Goal: Task Accomplishment & Management: Manage account settings

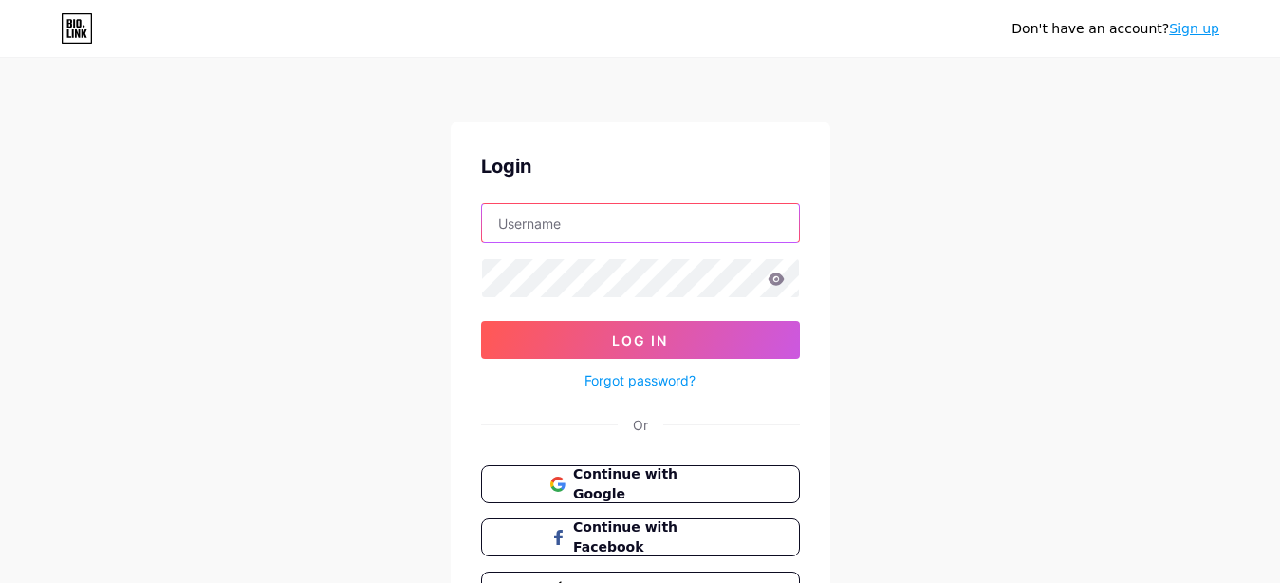
click at [606, 233] on input "text" at bounding box center [640, 223] width 317 height 38
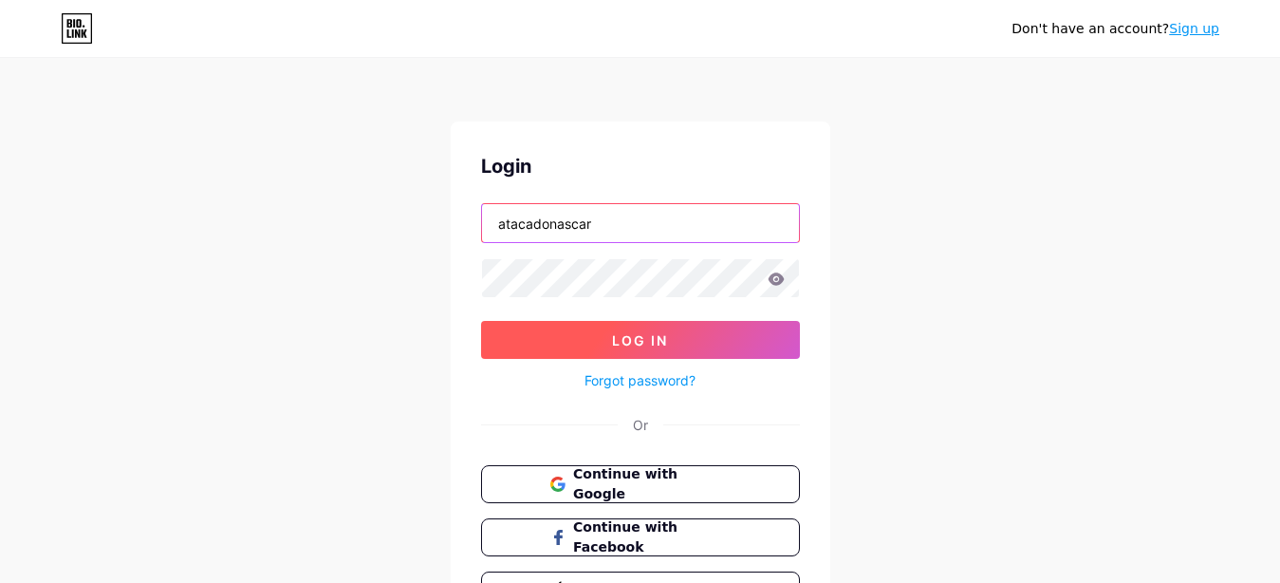
type input "atacadonascar"
click at [612, 328] on button "Log In" at bounding box center [640, 340] width 319 height 38
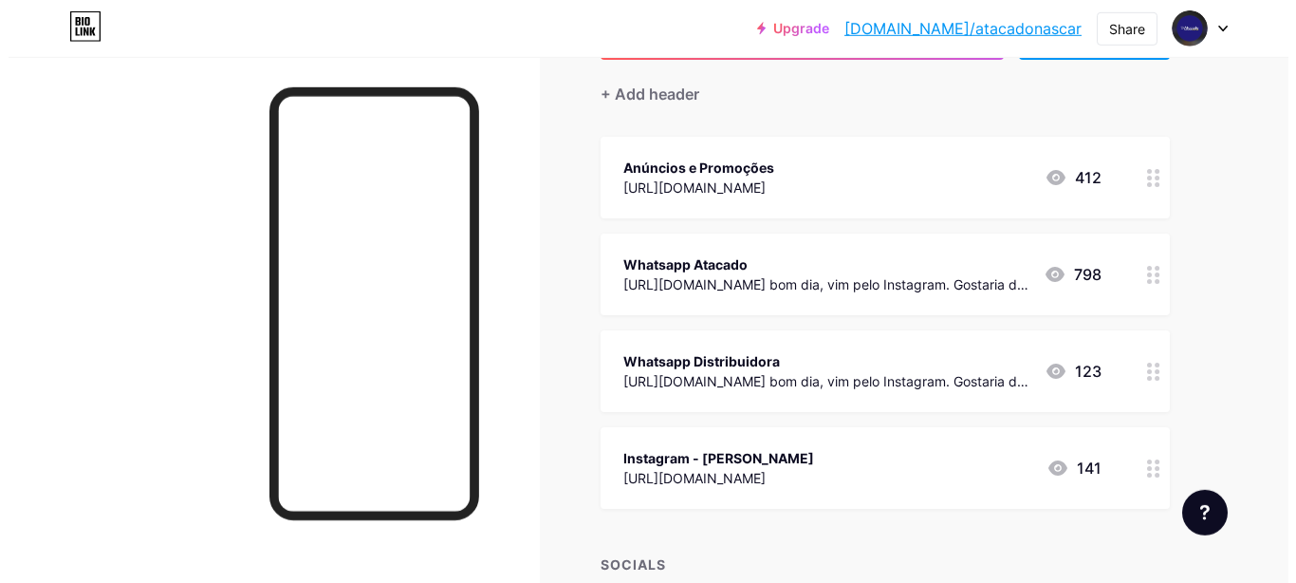
scroll to position [194, 0]
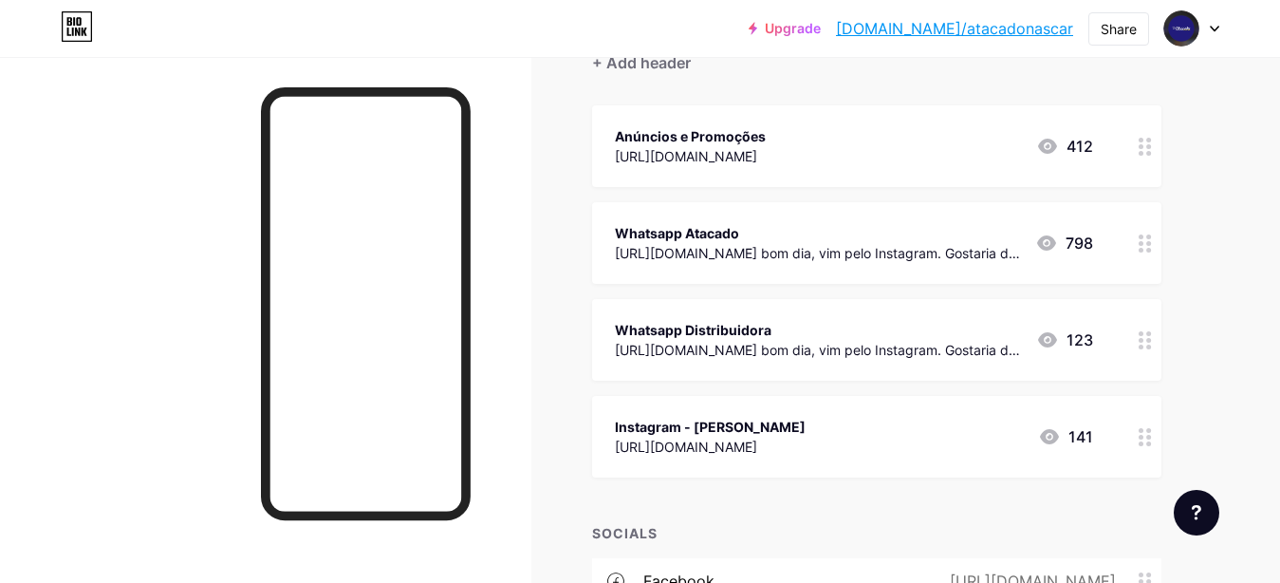
click at [1143, 345] on circle at bounding box center [1141, 346] width 5 height 5
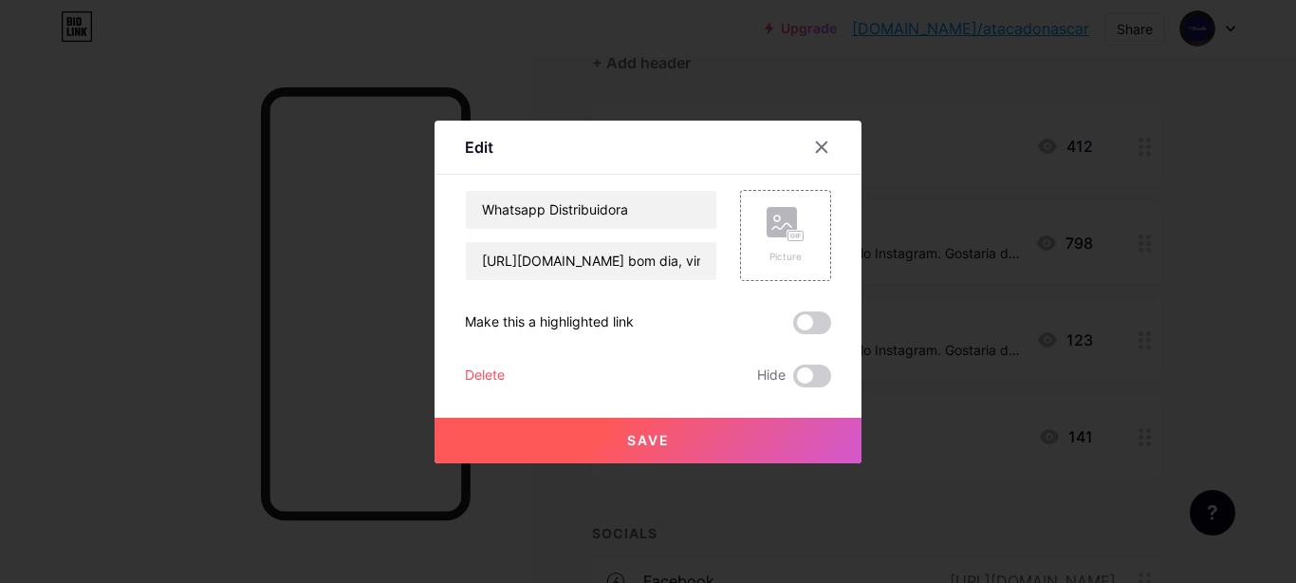
click at [487, 377] on div "Delete" at bounding box center [485, 375] width 40 height 23
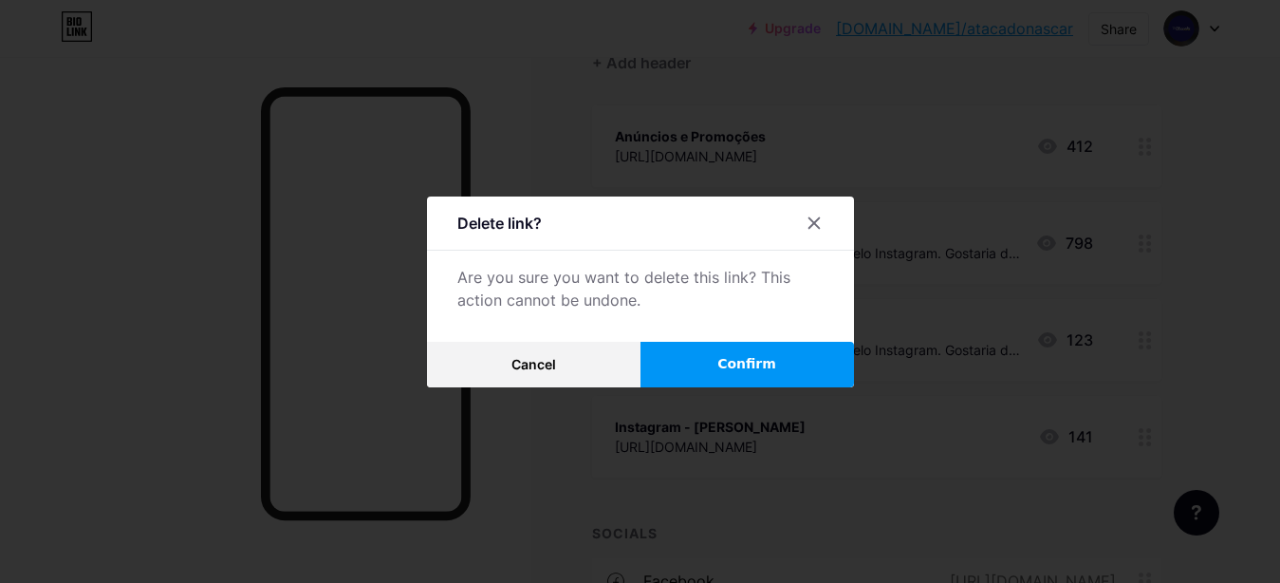
click at [722, 362] on span "Confirm" at bounding box center [746, 364] width 59 height 20
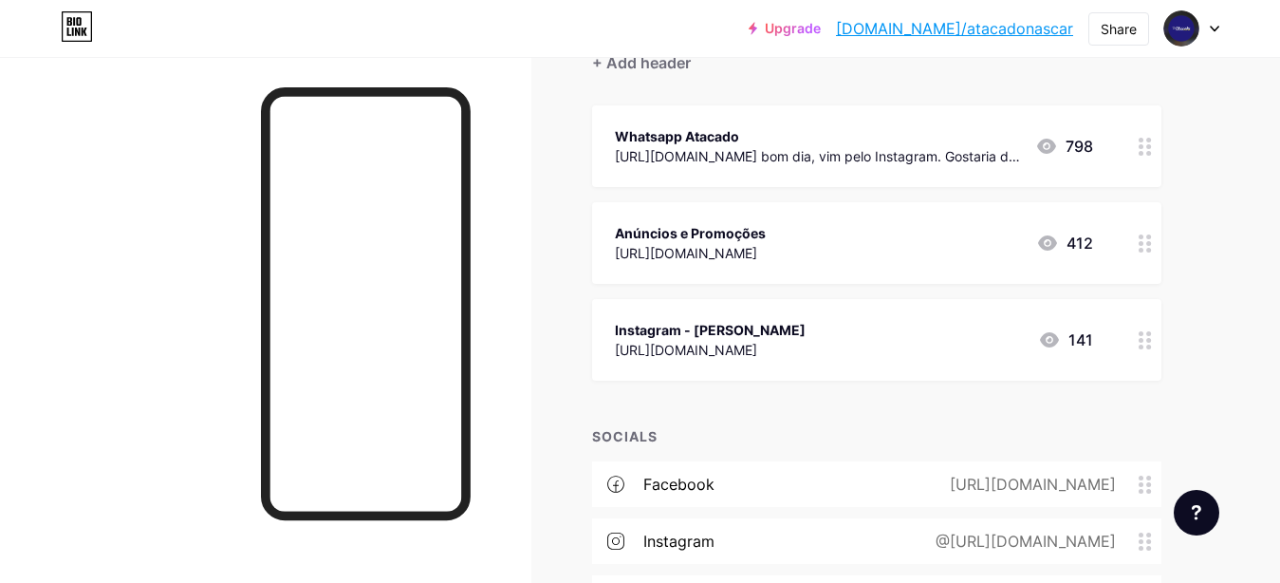
click at [766, 221] on div "Anúncios e Promoções [URL][DOMAIN_NAME]" at bounding box center [690, 243] width 151 height 44
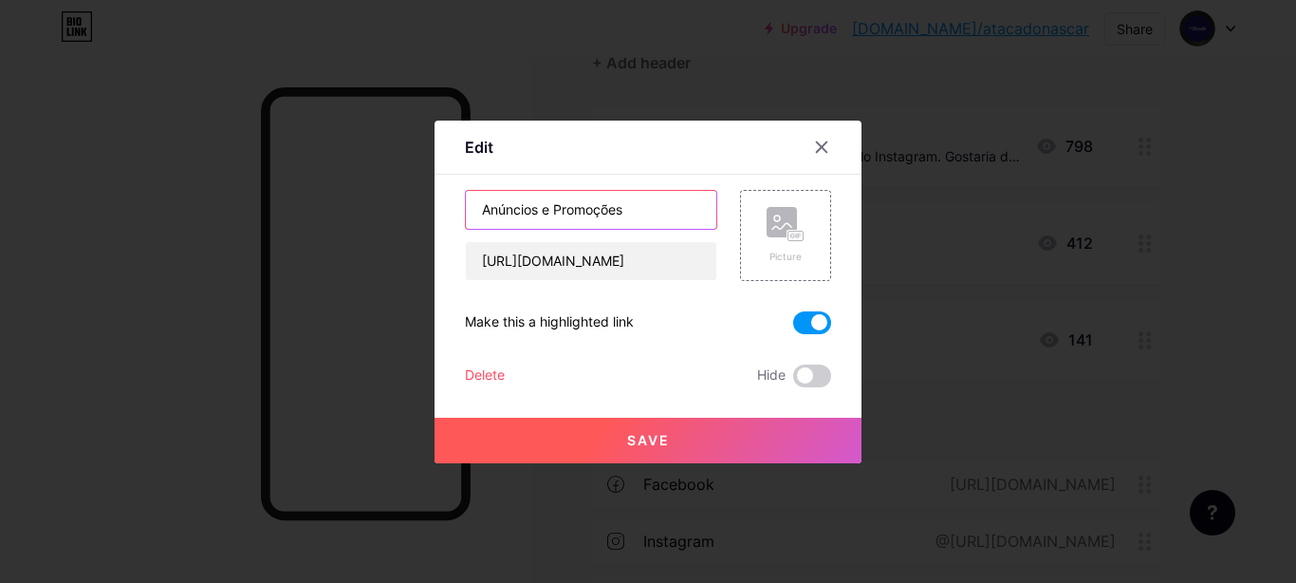
drag, startPoint x: 624, startPoint y: 208, endPoint x: 450, endPoint y: 222, distance: 175.2
click at [466, 222] on input "Anúncios e Promoções" at bounding box center [591, 210] width 251 height 38
paste input "🤑"
type input "Grupo Ofertas 🤑"
click at [652, 438] on span "Save" at bounding box center [648, 440] width 43 height 16
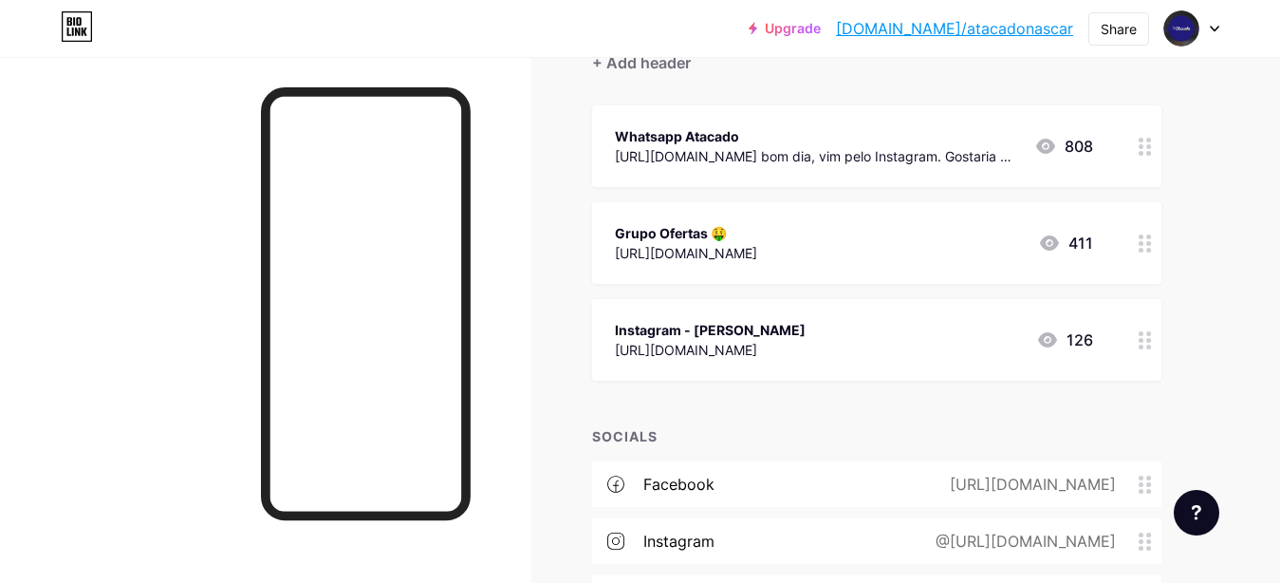
click at [1231, 232] on div "Links Posts Design Subscribers NEW Stats Settings + ADD LINK + ADD EMBED + Add …" at bounding box center [620, 317] width 1241 height 909
click at [889, 157] on div "[URL][DOMAIN_NAME] bom dia, vim pelo Instagram. Gostaria de fazer um pedido!" at bounding box center [817, 156] width 404 height 20
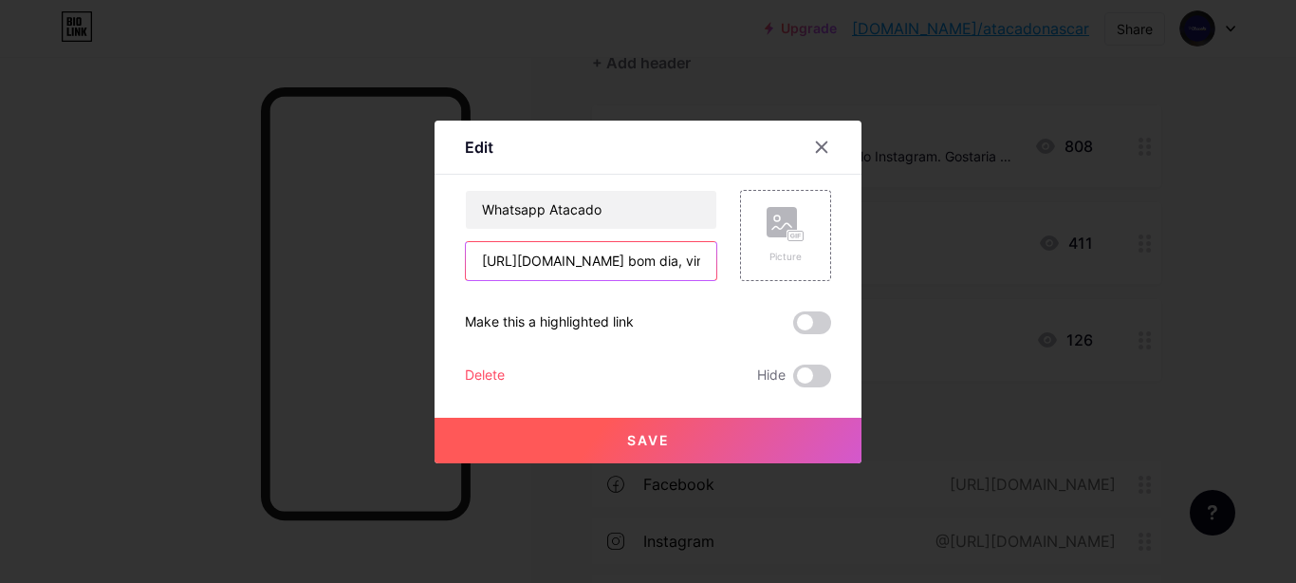
click at [646, 265] on input "[URL][DOMAIN_NAME] bom dia, vim pelo Instagram. Gostaria de fazer um pedido!" at bounding box center [591, 261] width 251 height 38
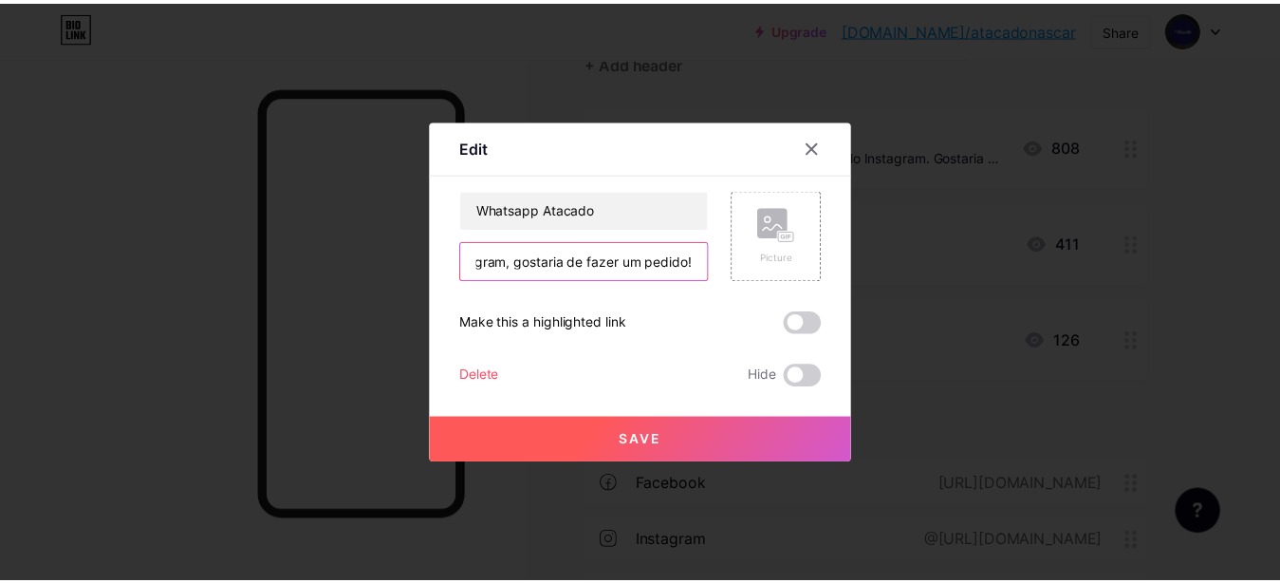
scroll to position [0, 352]
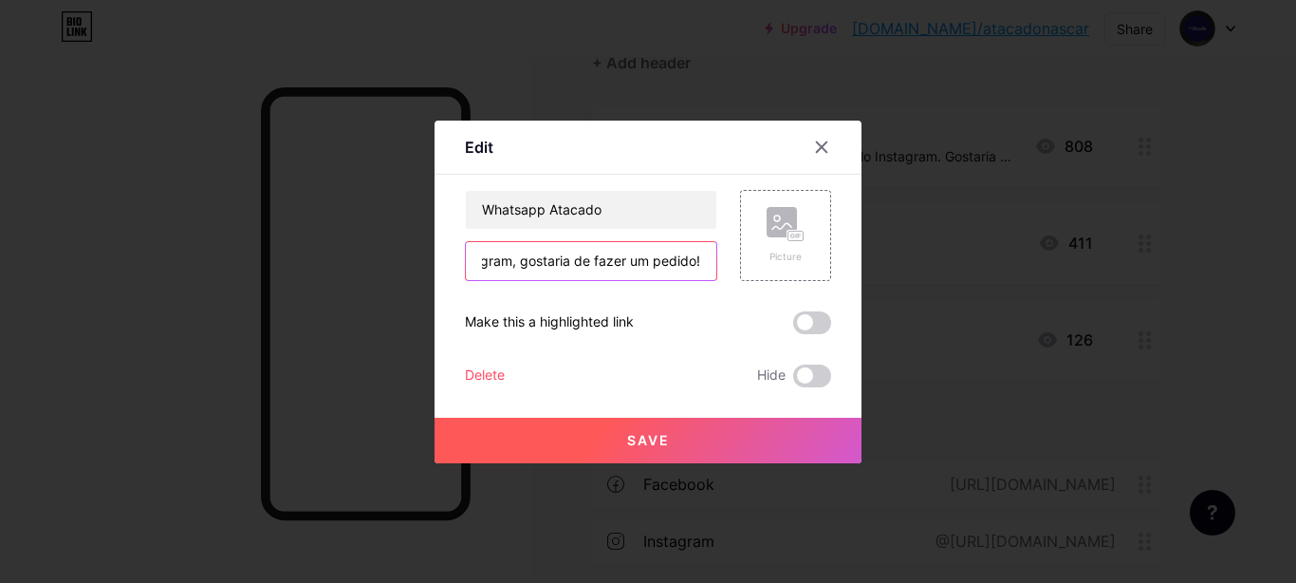
type input "[URL][DOMAIN_NAME]! Vim pelo Instagram, gostaria de fazer um pedido!"
click at [627, 438] on span "Save" at bounding box center [648, 440] width 43 height 16
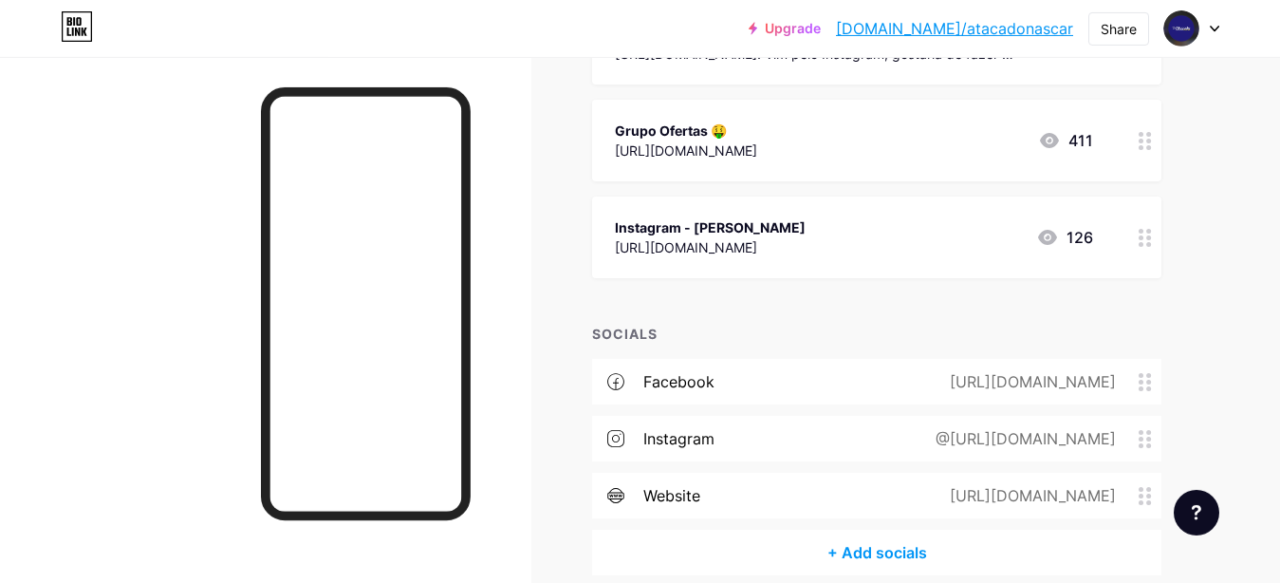
scroll to position [382, 0]
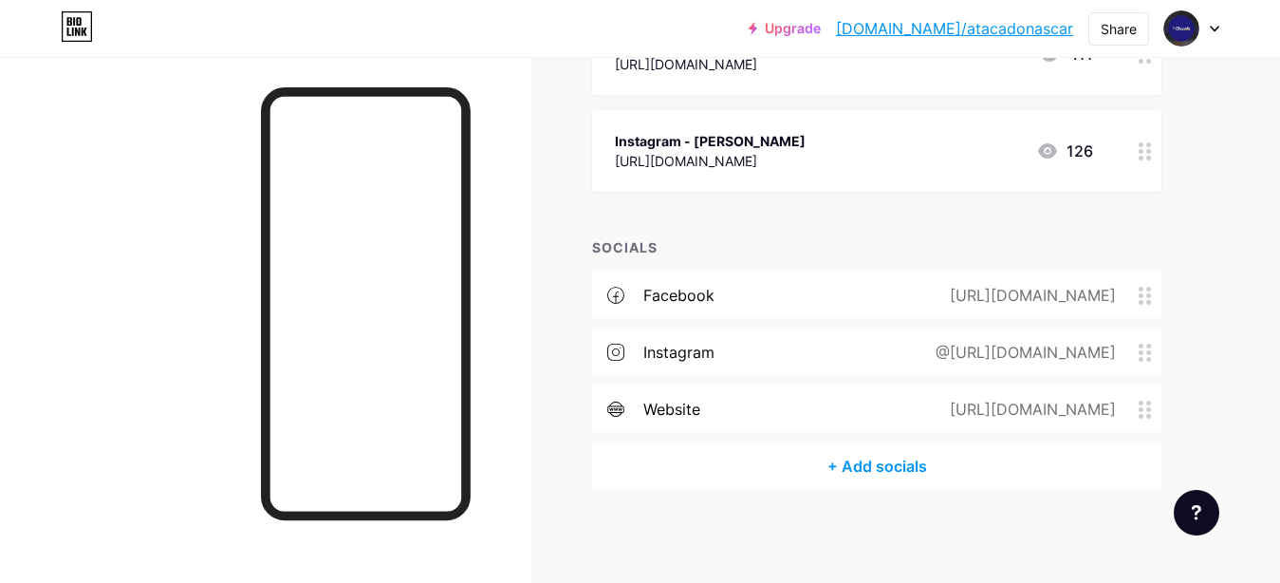
click at [1146, 403] on icon at bounding box center [1145, 409] width 13 height 18
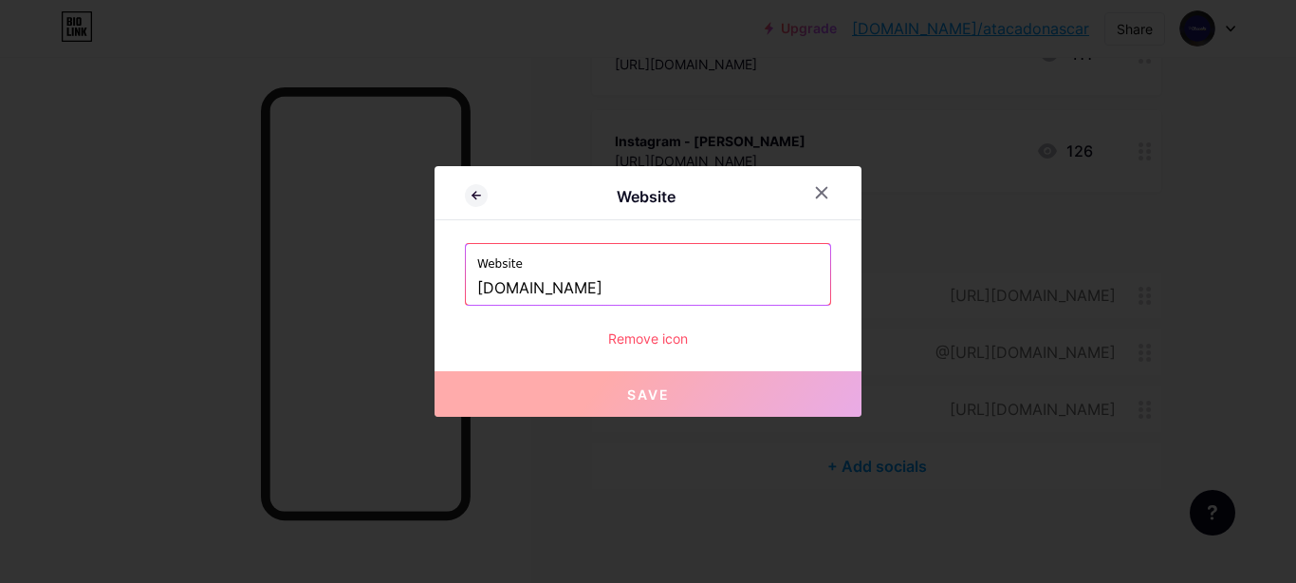
click at [674, 344] on div "Remove icon" at bounding box center [648, 338] width 366 height 20
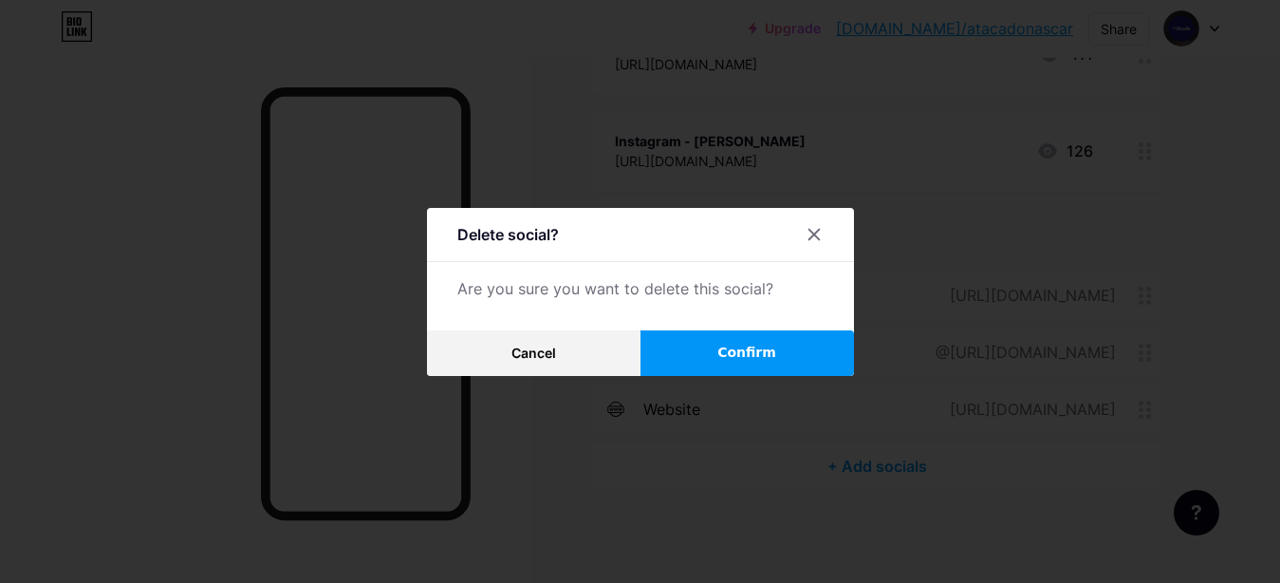
click at [748, 352] on span "Confirm" at bounding box center [746, 353] width 59 height 20
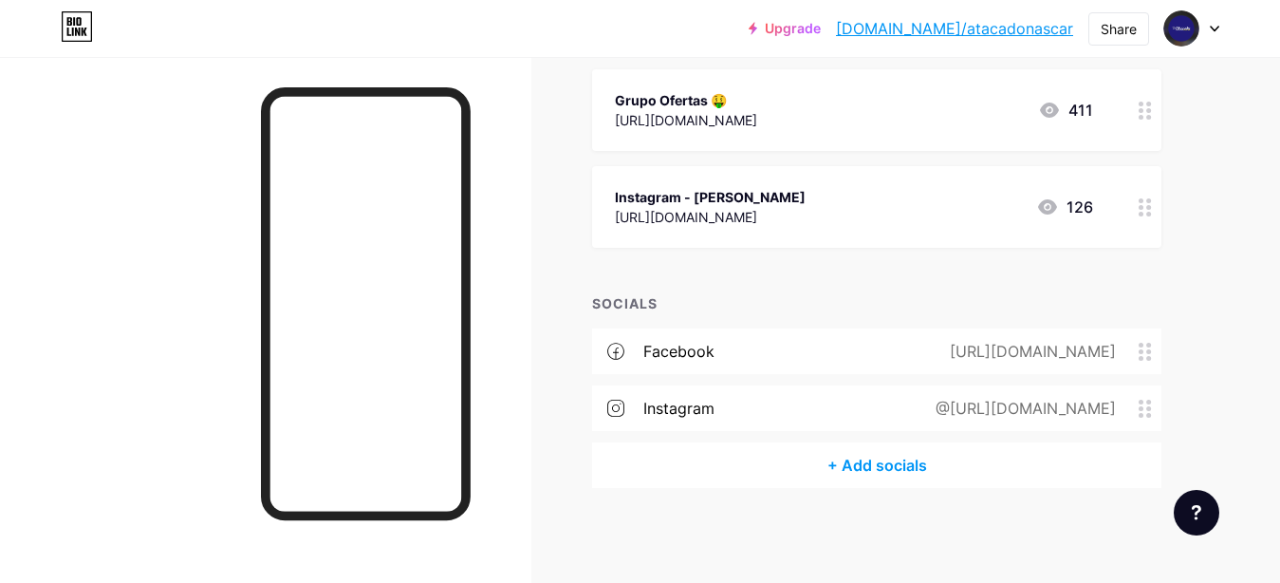
scroll to position [326, 0]
